Goal: Navigation & Orientation: Find specific page/section

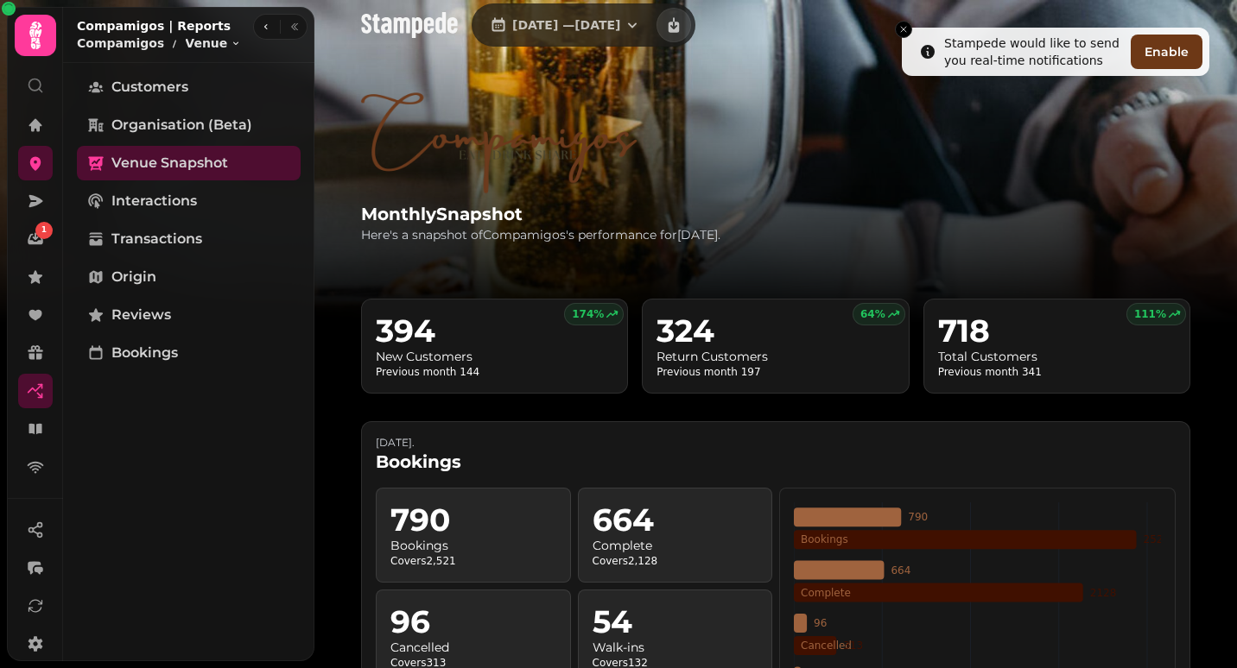
scroll to position [1661, 0]
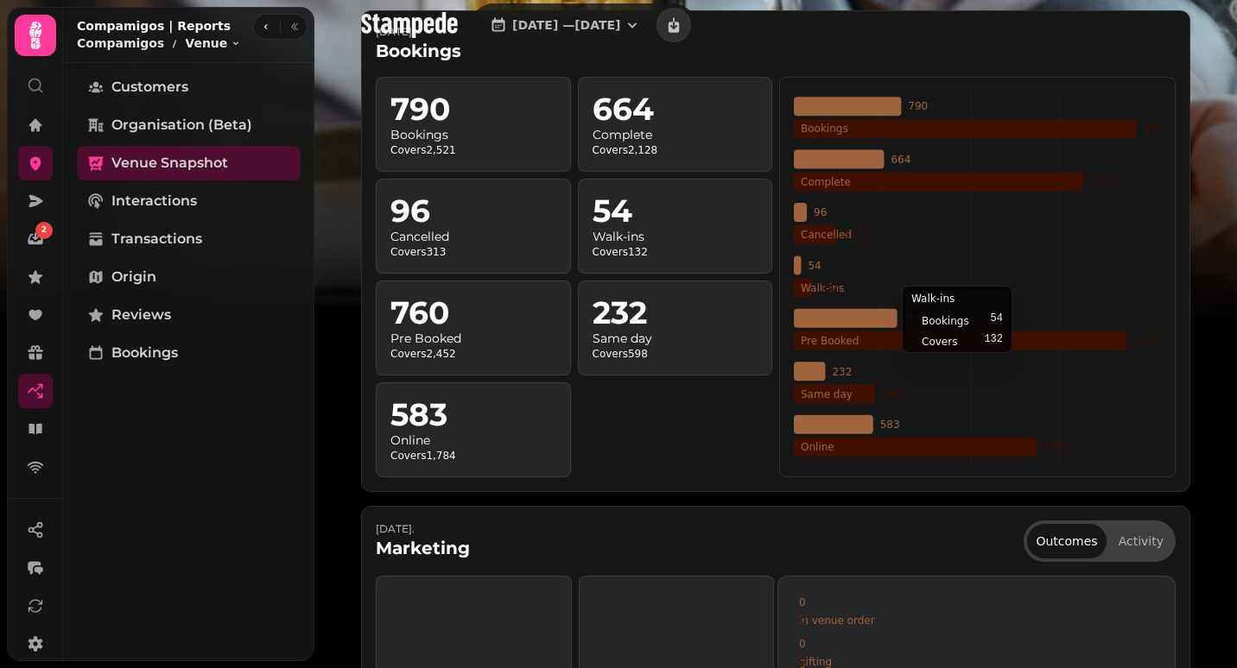
scroll to position [412, 0]
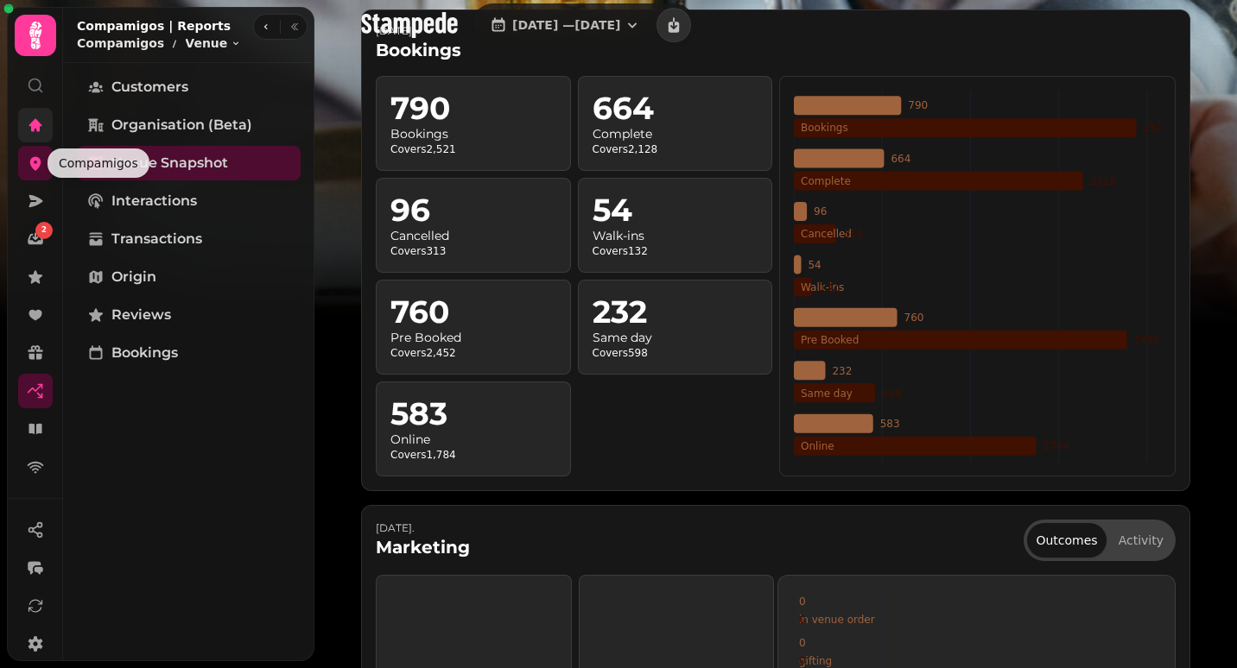
click at [38, 138] on link at bounding box center [35, 125] width 35 height 35
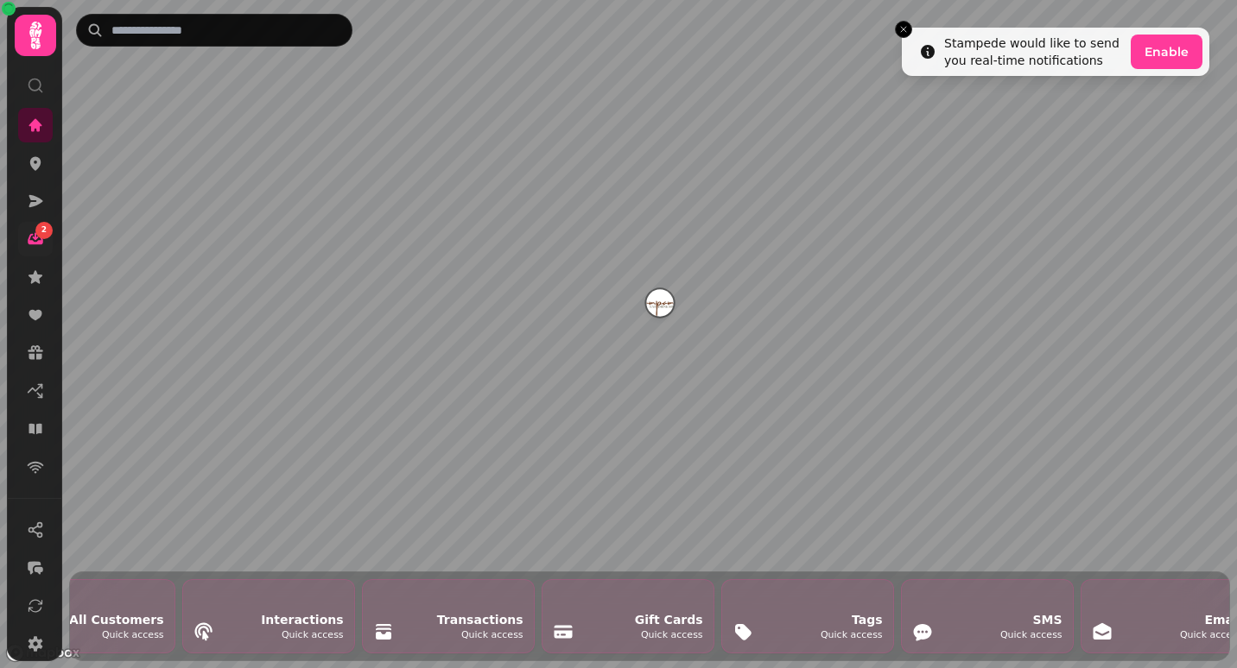
scroll to position [0, 3648]
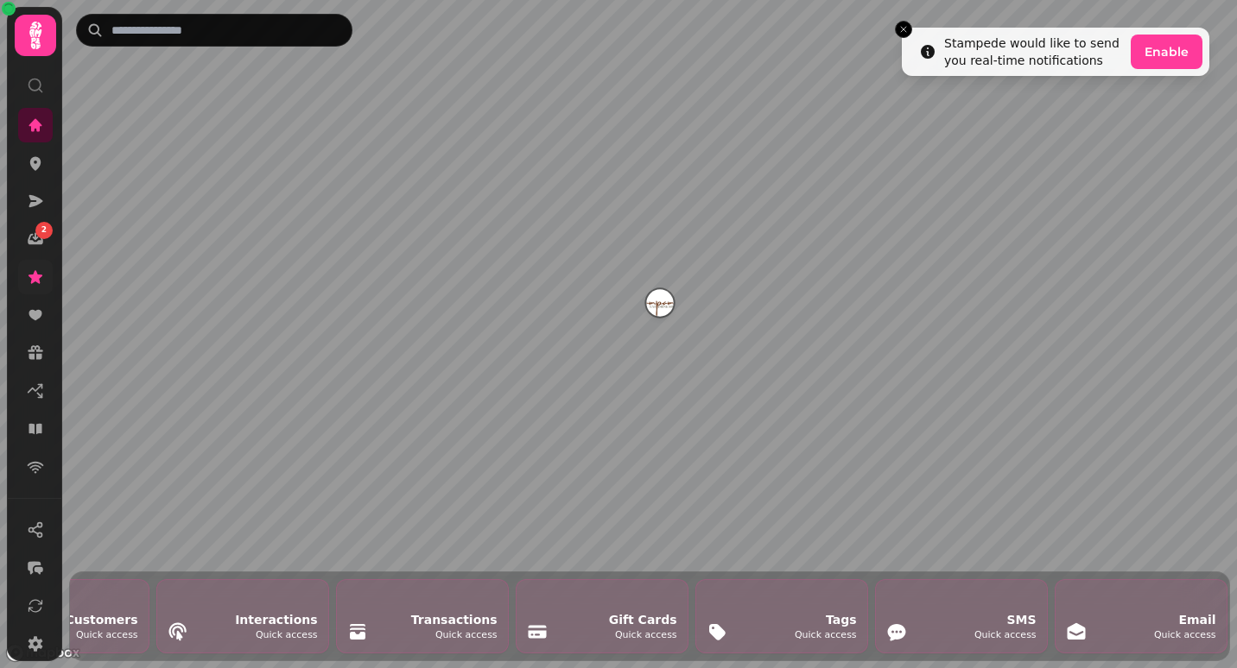
click at [24, 282] on link at bounding box center [35, 277] width 35 height 35
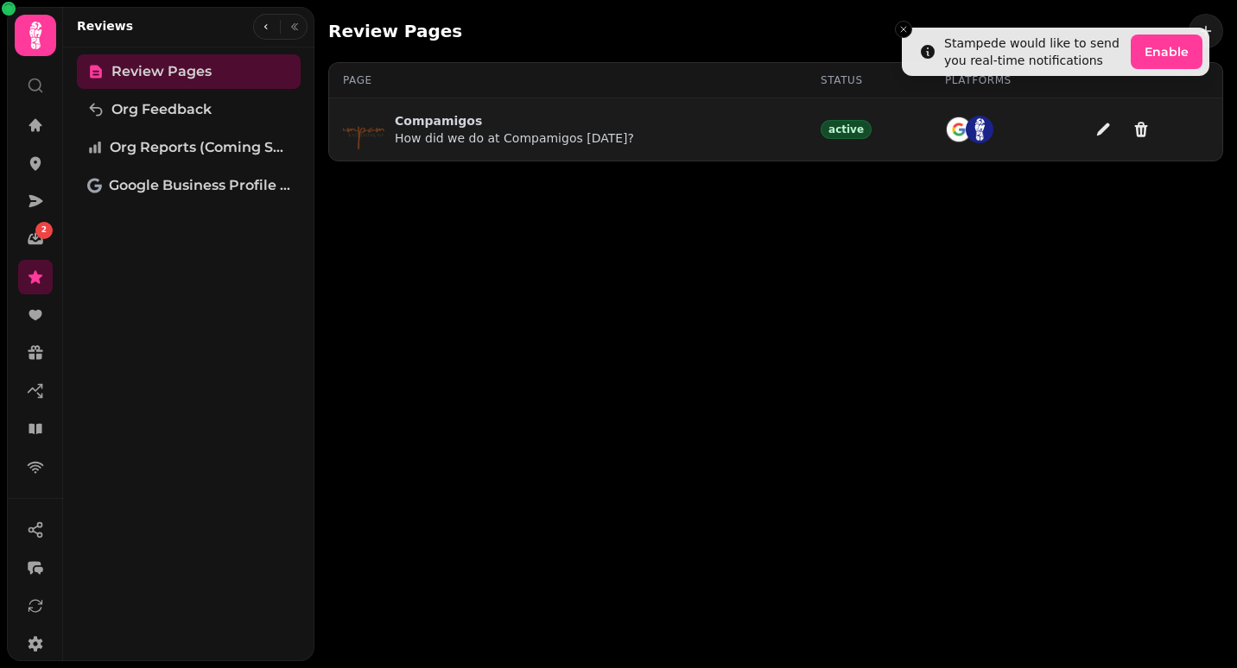
click at [521, 135] on p "How did we do at Compamigos [DATE]?" at bounding box center [514, 138] width 239 height 17
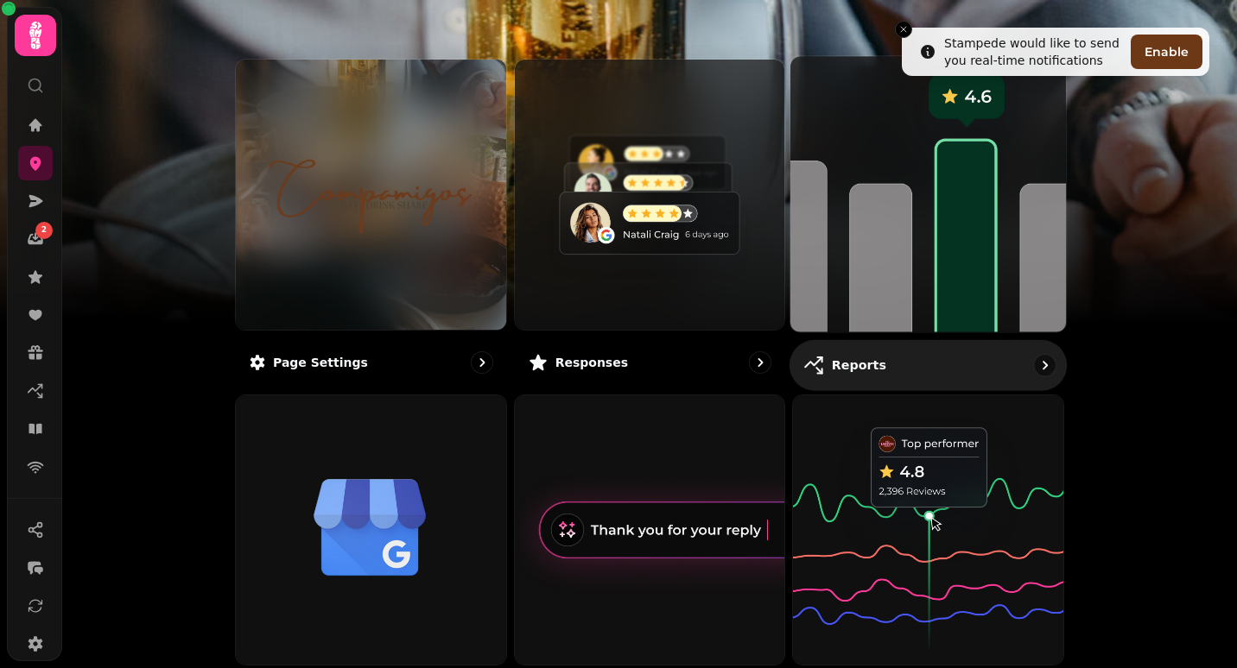
scroll to position [145, 0]
click at [899, 265] on img at bounding box center [927, 193] width 303 height 303
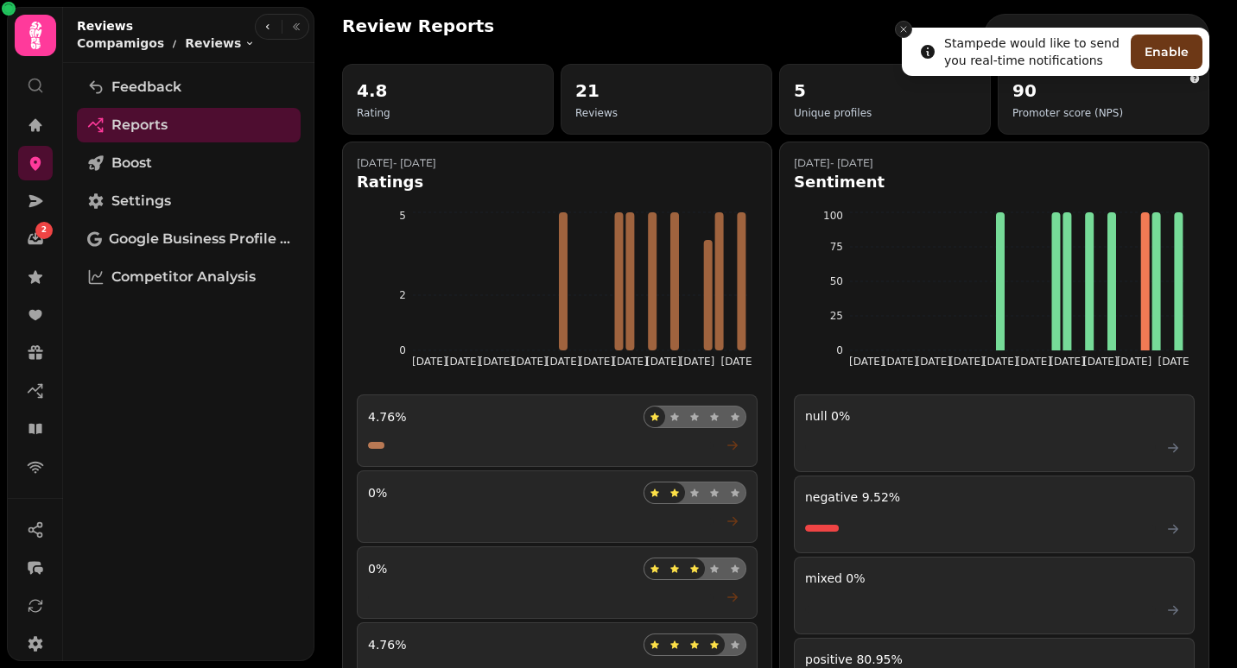
click at [906, 27] on icon "Close toast" at bounding box center [903, 29] width 10 height 10
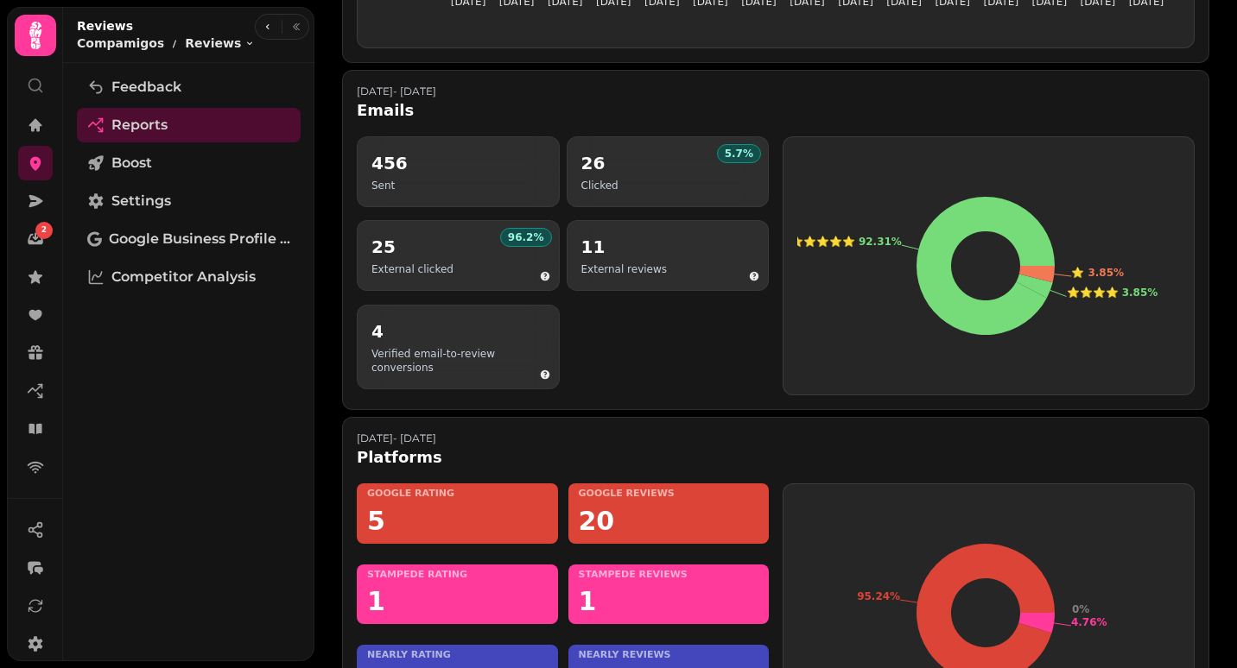
scroll to position [936, 0]
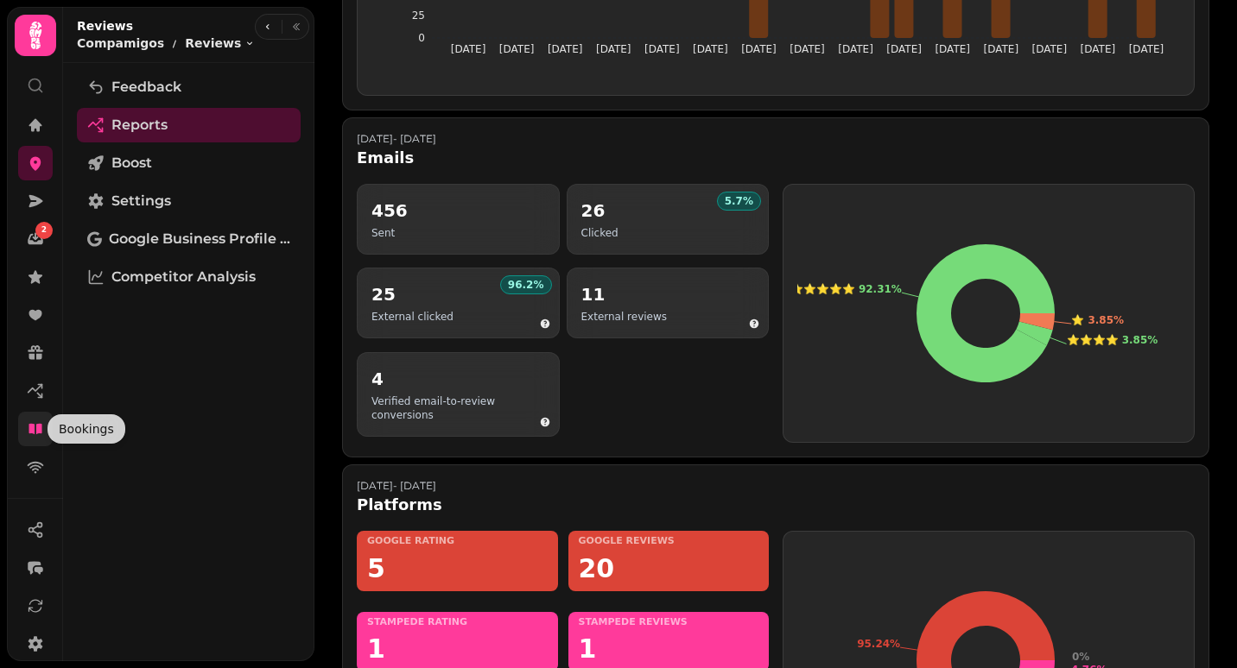
click at [27, 428] on icon at bounding box center [35, 429] width 17 height 17
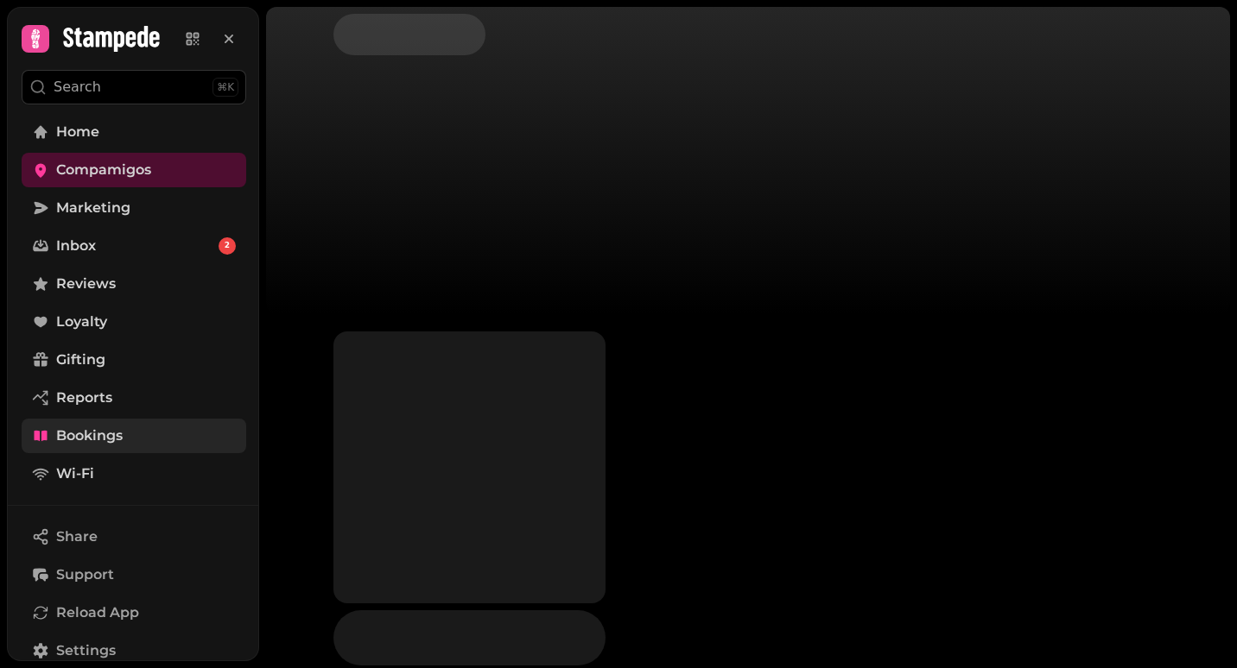
click at [27, 428] on link "Bookings" at bounding box center [134, 436] width 225 height 35
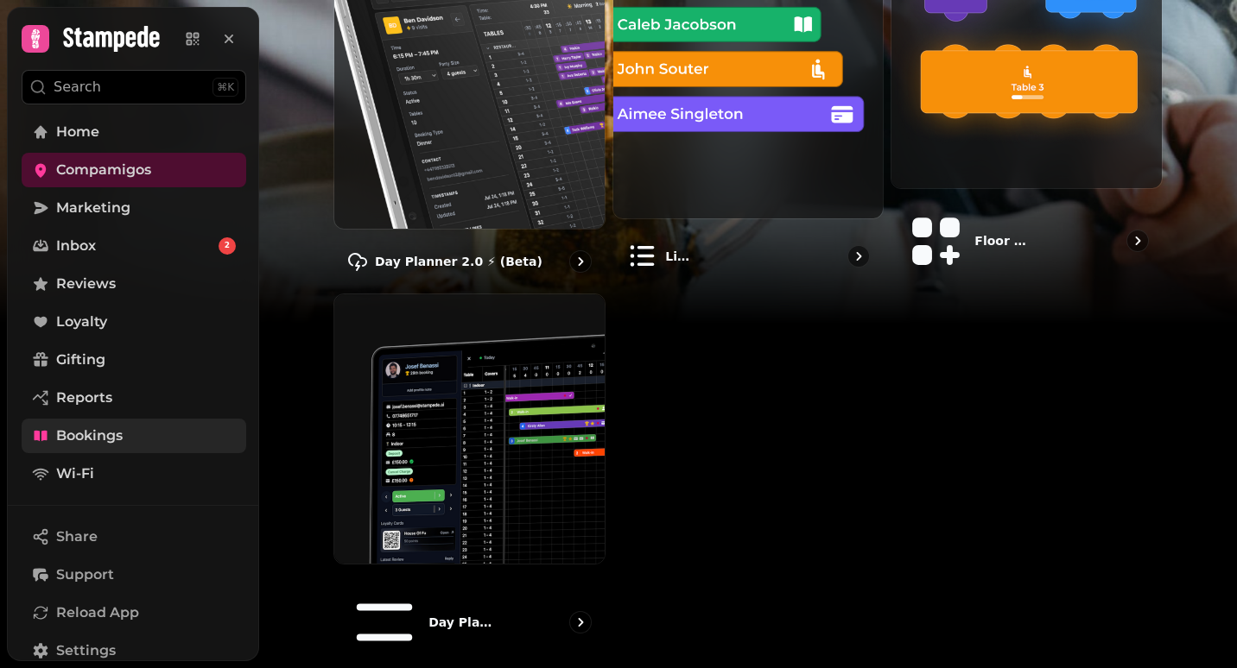
scroll to position [300, 0]
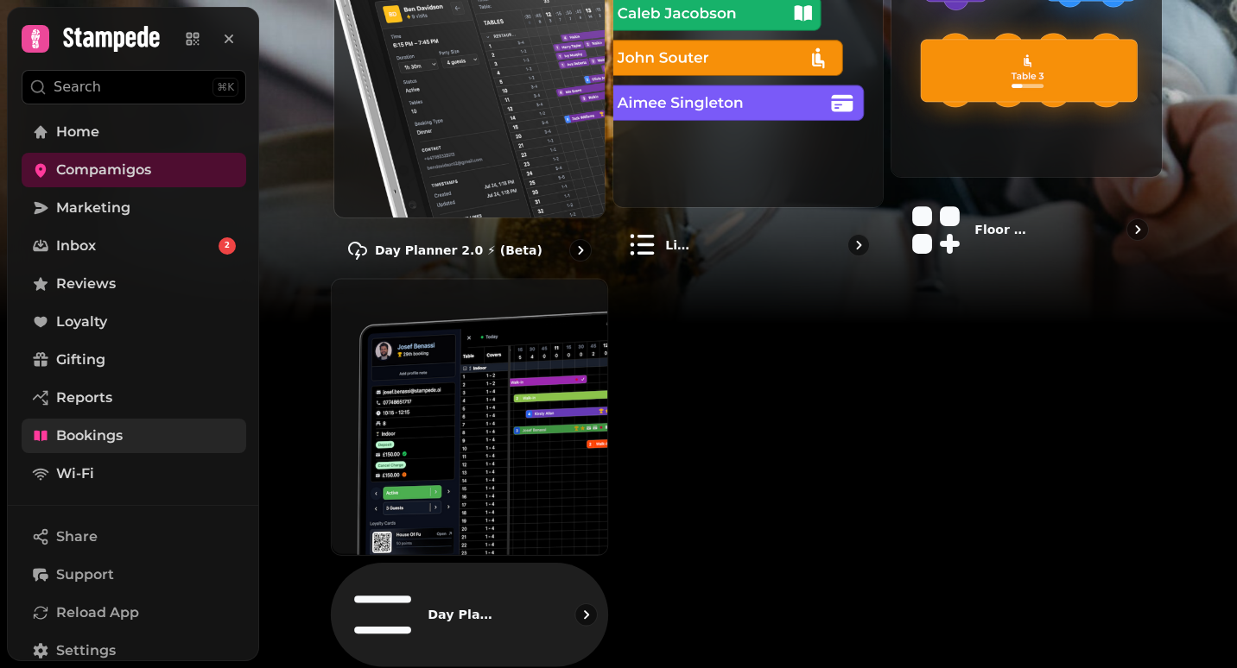
click at [538, 447] on img at bounding box center [469, 416] width 303 height 303
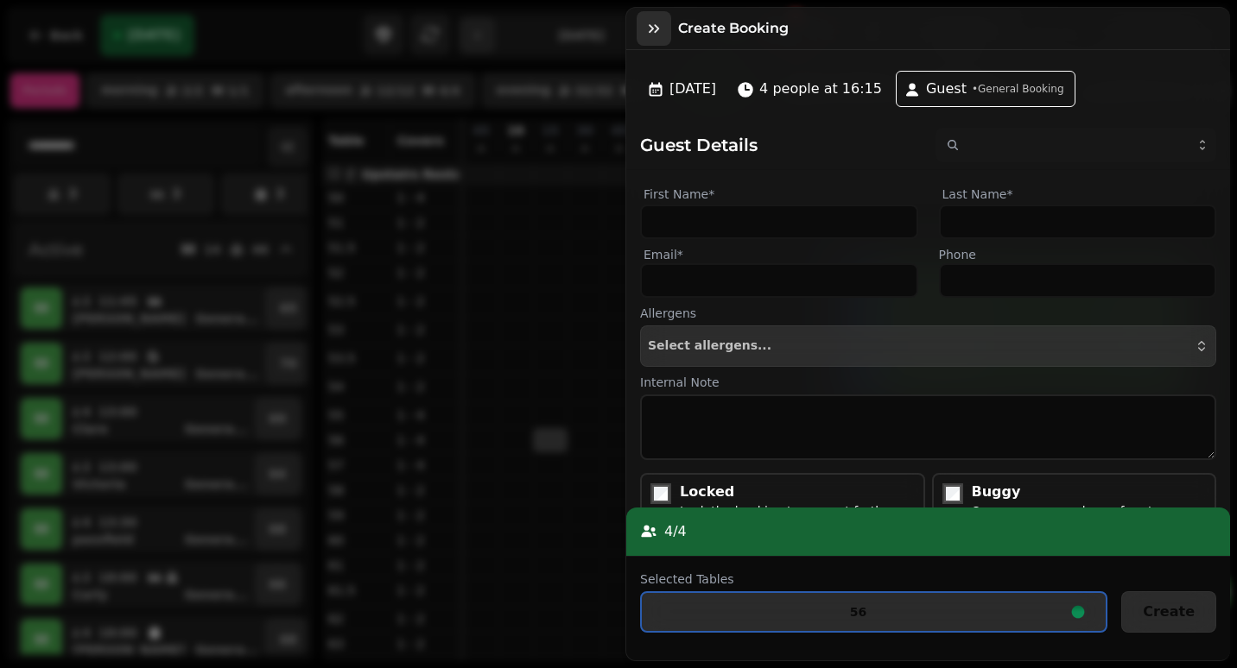
click at [657, 28] on icon "button" at bounding box center [654, 28] width 10 height 9
